Goal: Information Seeking & Learning: Compare options

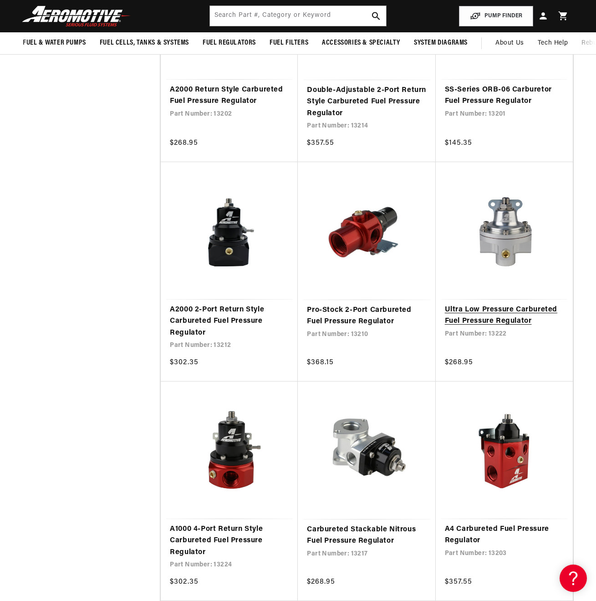
scroll to position [422, 0]
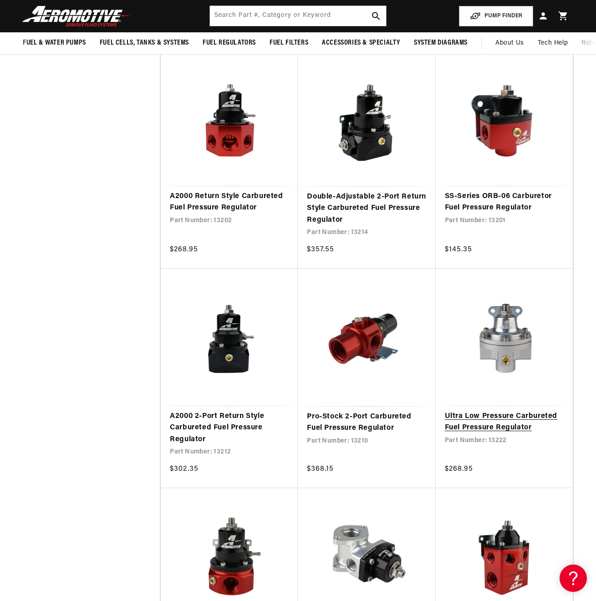
click at [518, 411] on link "Ultra Low Pressure Carbureted Fuel Pressure Regulator" at bounding box center [504, 422] width 119 height 23
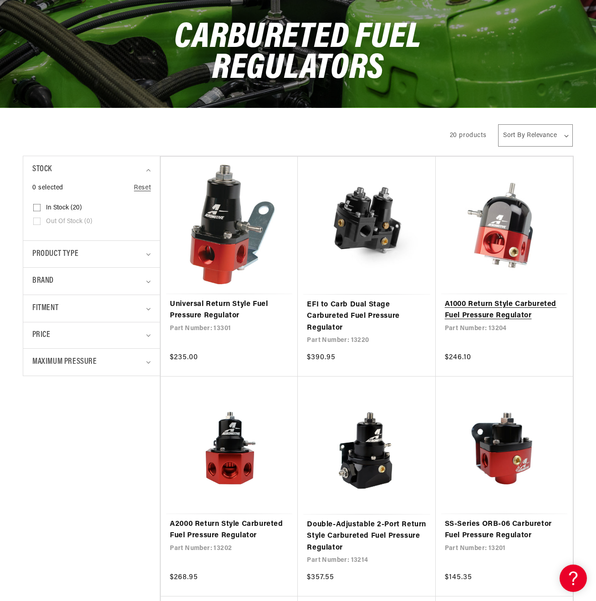
scroll to position [259, 0]
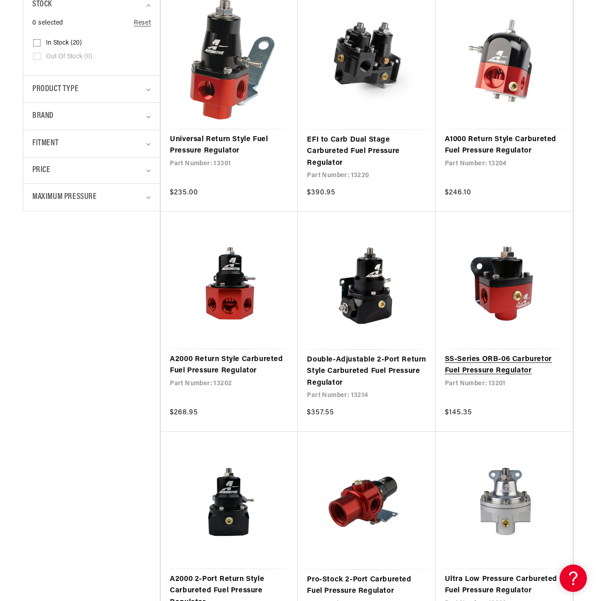
click at [506, 354] on link "SS-Series ORB-06 Carburetor Fuel Pressure Regulator" at bounding box center [504, 365] width 119 height 23
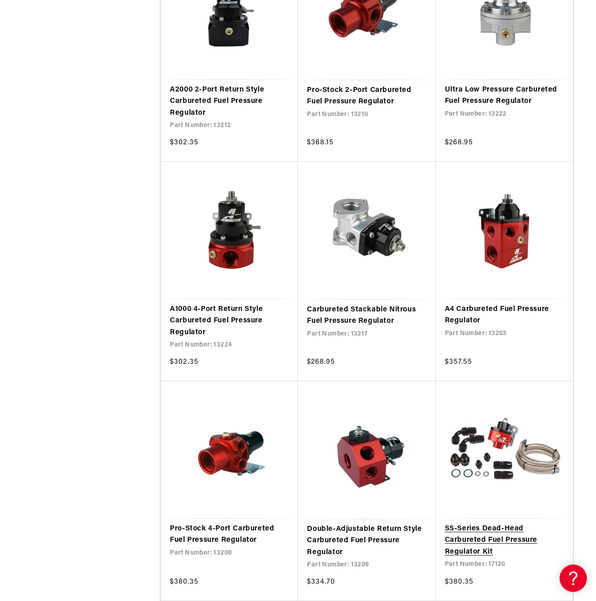
scroll to position [933, 0]
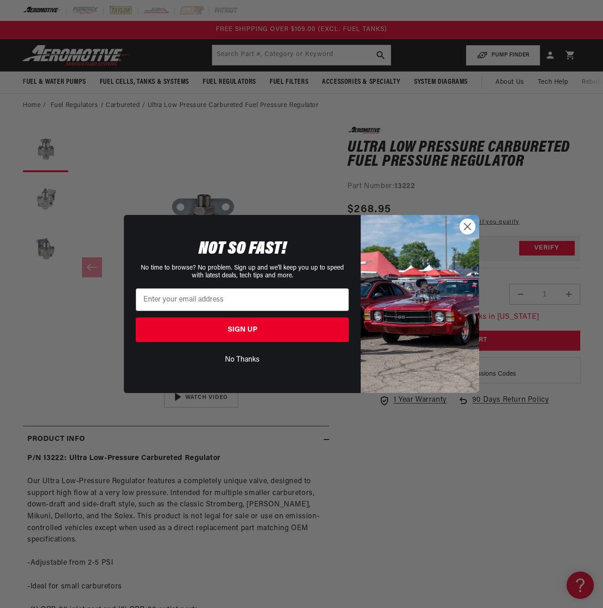
click at [469, 227] on circle "Close dialog" at bounding box center [467, 226] width 15 height 15
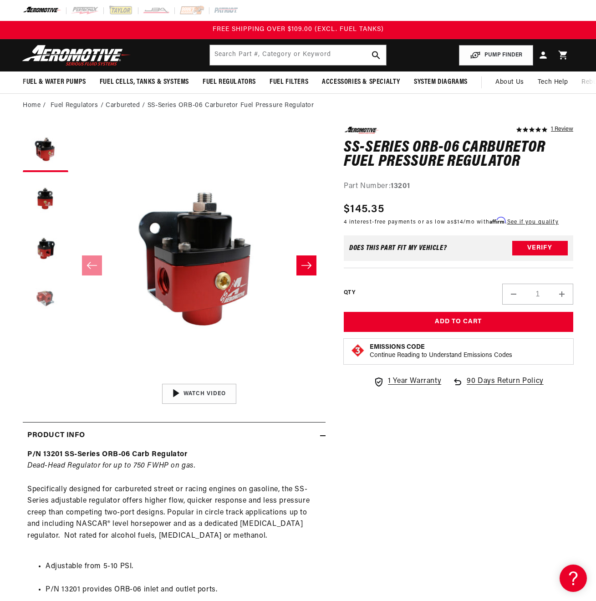
click at [48, 301] on button "Load image 4 in gallery view" at bounding box center [46, 300] width 46 height 46
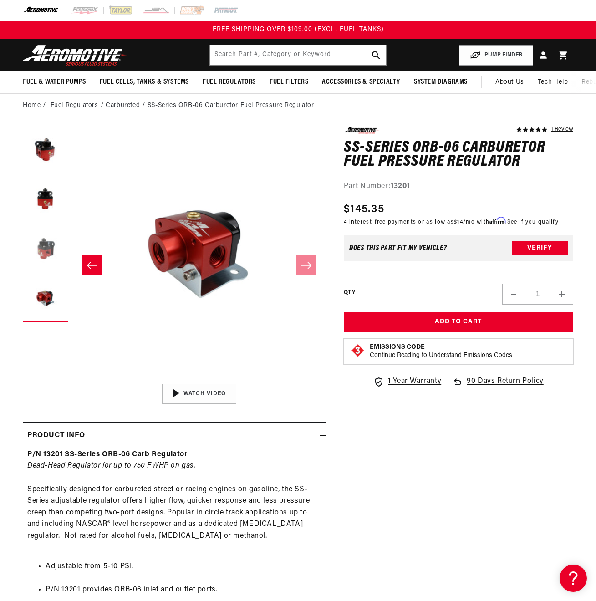
click at [43, 252] on button "Load image 3 in gallery view" at bounding box center [46, 250] width 46 height 46
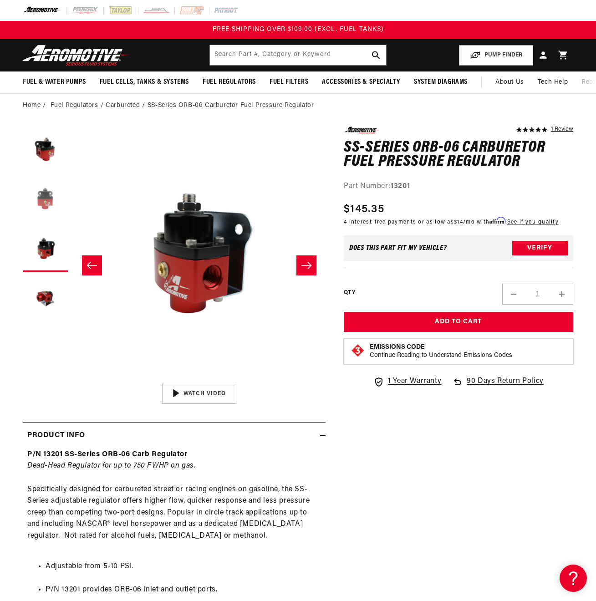
click at [44, 202] on button "Load image 2 in gallery view" at bounding box center [46, 200] width 46 height 46
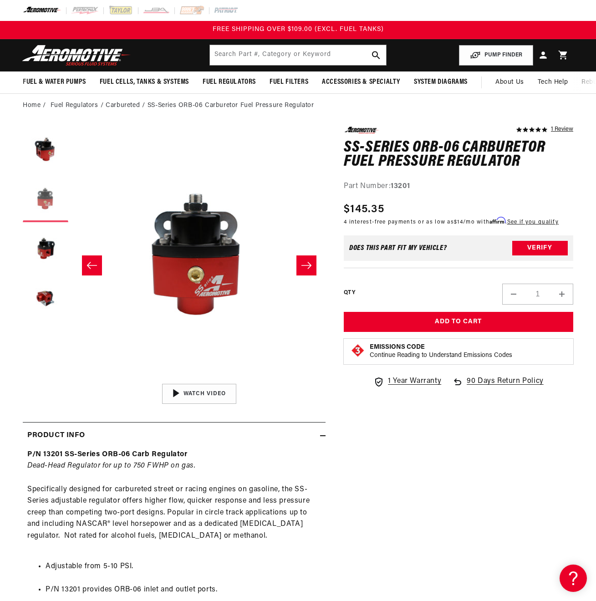
scroll to position [0, 253]
